Goal: Task Accomplishment & Management: Use online tool/utility

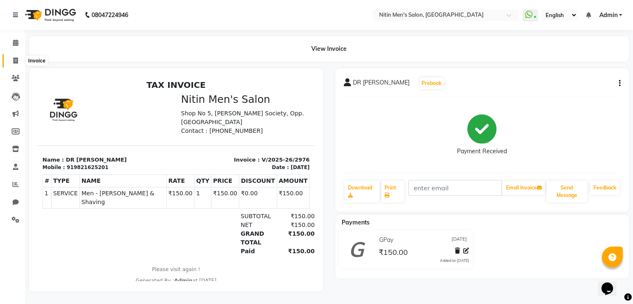
drag, startPoint x: 0, startPoint y: 0, endPoint x: 15, endPoint y: 56, distance: 57.7
click at [15, 56] on span at bounding box center [15, 61] width 15 height 10
select select "7981"
select select "service"
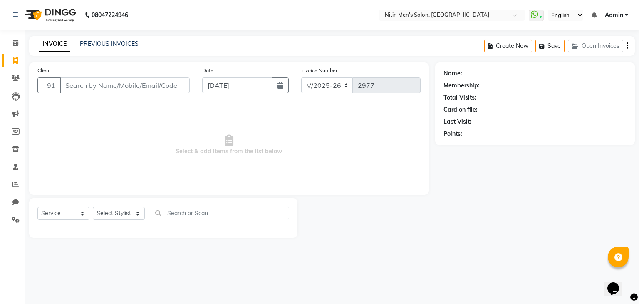
click at [123, 89] on input "Client" at bounding box center [125, 85] width 130 height 16
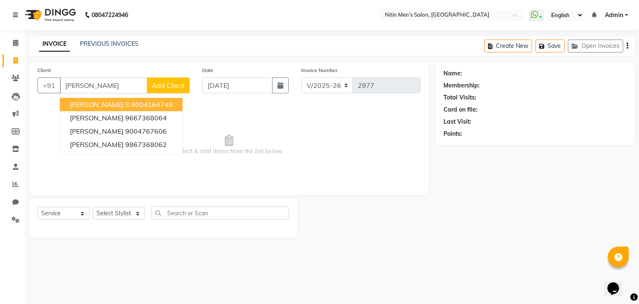
click at [123, 89] on input "[PERSON_NAME]" at bounding box center [103, 85] width 87 height 16
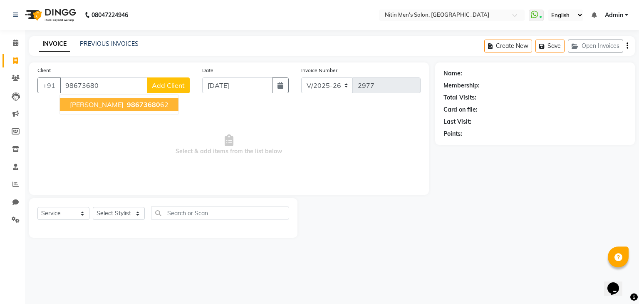
click at [120, 103] on span "[PERSON_NAME]" at bounding box center [97, 104] width 54 height 8
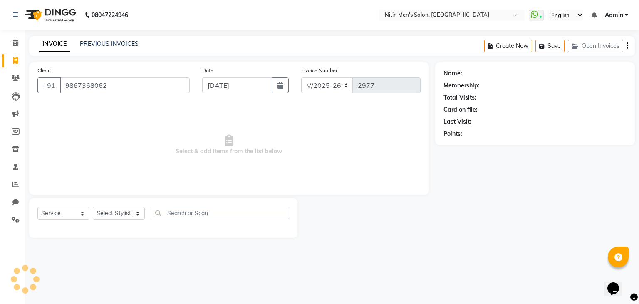
type input "9867368062"
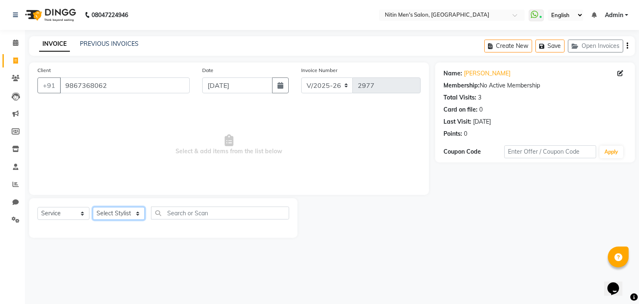
drag, startPoint x: 118, startPoint y: 216, endPoint x: 110, endPoint y: 102, distance: 114.3
click at [110, 102] on div "Client [PHONE_NUMBER] Date [DATE] Invoice Number V/2025 V/[PHONE_NUMBER] Select…" at bounding box center [229, 149] width 412 height 175
select select "75699"
click at [93, 207] on select "Select Stylist [PERSON_NAME] DEEPA [PERSON_NAME] MEENAKSHI NITIN SIR [PERSON_NA…" at bounding box center [119, 213] width 52 height 13
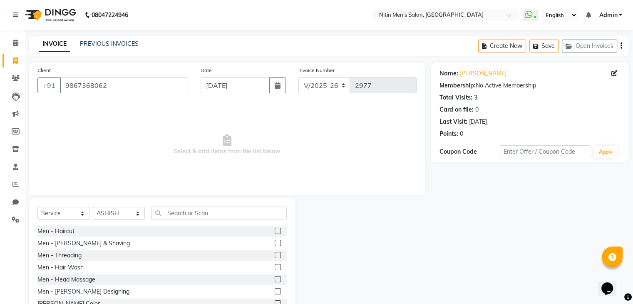
click at [275, 244] on label at bounding box center [278, 243] width 6 height 6
click at [275, 244] on input "checkbox" at bounding box center [277, 243] width 5 height 5
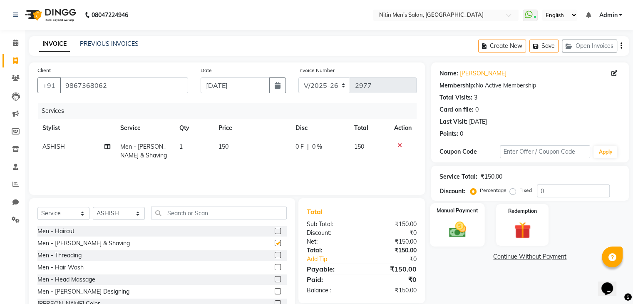
checkbox input "false"
click at [459, 225] on img at bounding box center [457, 230] width 28 height 20
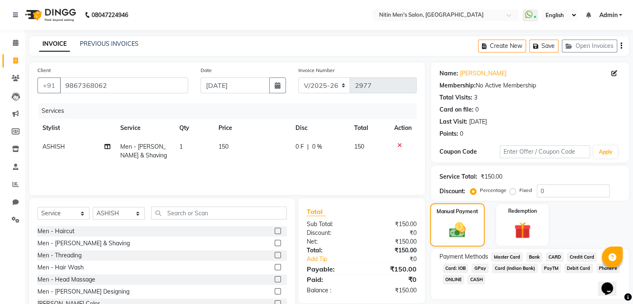
scroll to position [30, 0]
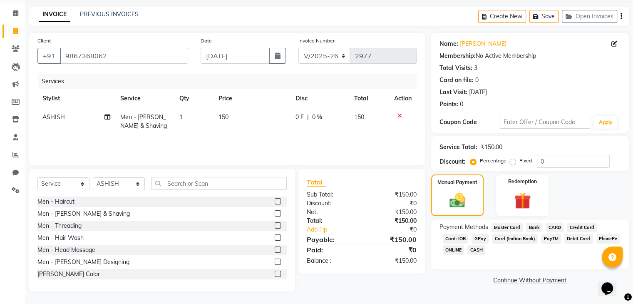
click at [473, 241] on span "GPay" at bounding box center [479, 239] width 17 height 10
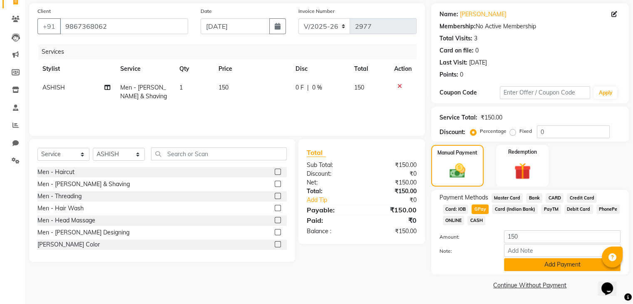
click at [518, 268] on button "Add Payment" at bounding box center [562, 264] width 117 height 13
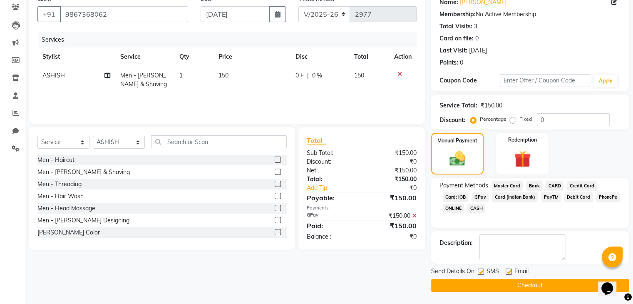
click at [502, 290] on button "Checkout" at bounding box center [530, 285] width 198 height 13
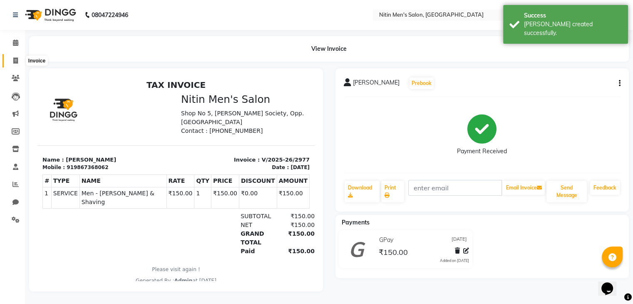
click at [16, 58] on icon at bounding box center [15, 60] width 5 height 6
select select "service"
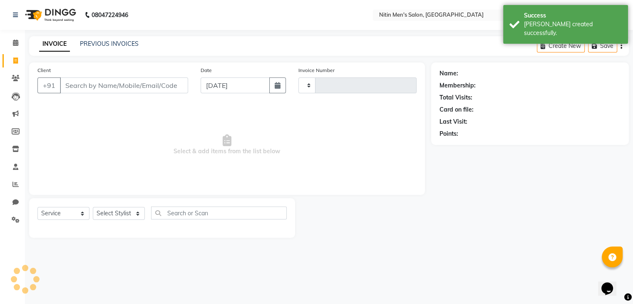
type input "2978"
select select "7981"
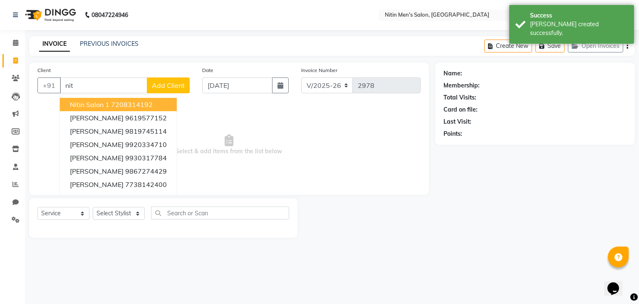
click at [74, 104] on span "Nitin Salon 1" at bounding box center [90, 104] width 40 height 8
type input "7208314192"
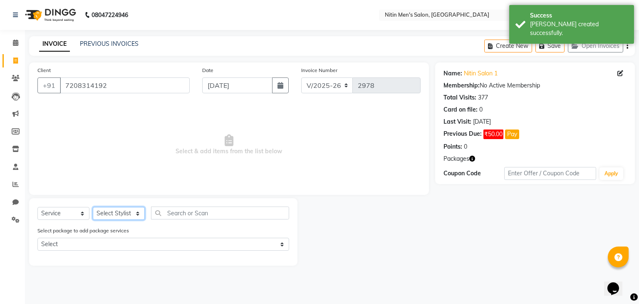
click at [114, 211] on select "Select Stylist [PERSON_NAME] DEEPA [PERSON_NAME] MEENAKSHI NITIN SIR [PERSON_NA…" at bounding box center [119, 213] width 52 height 13
select select "82599"
click at [93, 207] on select "Select Stylist [PERSON_NAME] DEEPA [PERSON_NAME] MEENAKSHI NITIN SIR [PERSON_NA…" at bounding box center [119, 213] width 52 height 13
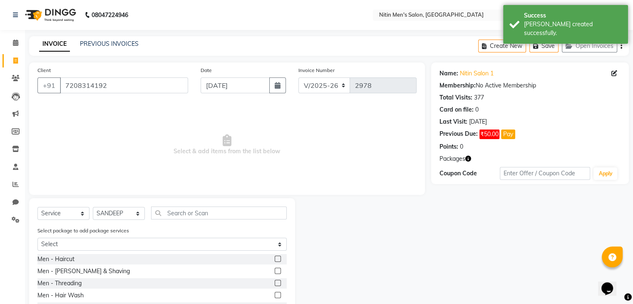
click at [275, 257] on label at bounding box center [278, 258] width 6 height 6
click at [275, 257] on input "checkbox" at bounding box center [277, 258] width 5 height 5
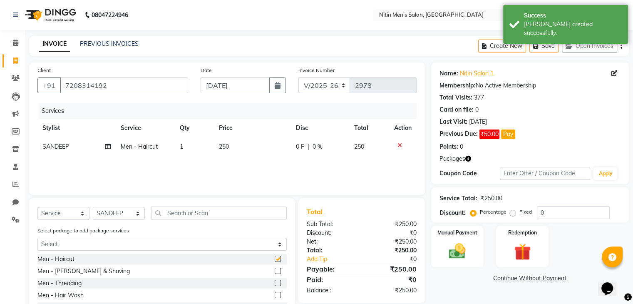
checkbox input "false"
click at [461, 244] on img at bounding box center [457, 251] width 28 height 20
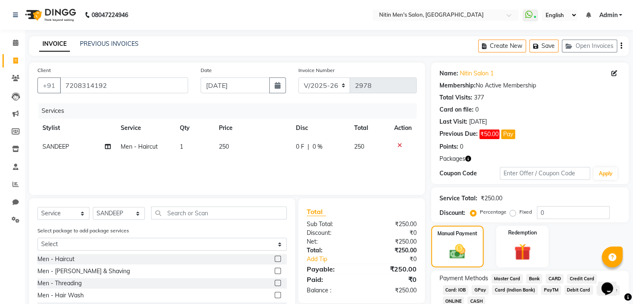
click at [481, 287] on span "GPay" at bounding box center [479, 290] width 17 height 10
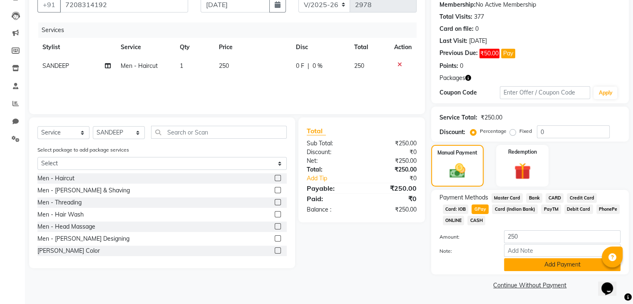
click at [521, 267] on button "Add Payment" at bounding box center [562, 264] width 117 height 13
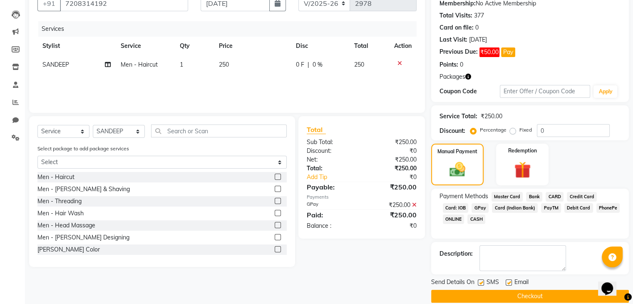
click at [479, 280] on label at bounding box center [481, 282] width 6 height 6
click at [479, 280] on input "checkbox" at bounding box center [480, 282] width 5 height 5
checkbox input "false"
click at [506, 283] on label at bounding box center [509, 282] width 6 height 6
click at [506, 283] on input "checkbox" at bounding box center [508, 282] width 5 height 5
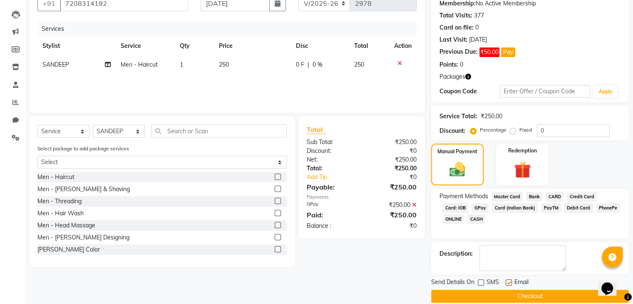
checkbox input "false"
click at [504, 291] on button "Checkout" at bounding box center [530, 296] width 198 height 13
